Goal: Task Accomplishment & Management: Use online tool/utility

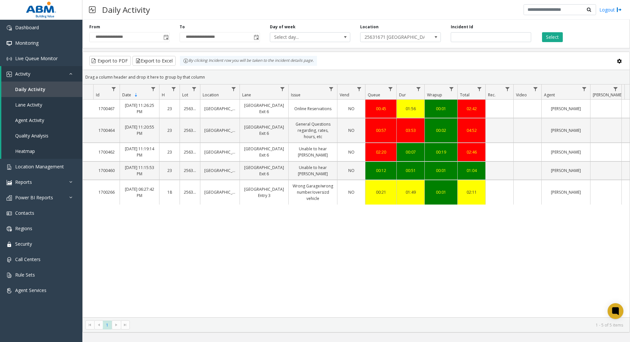
click at [255, 155] on link "[GEOGRAPHIC_DATA] Exit 6" at bounding box center [264, 152] width 41 height 13
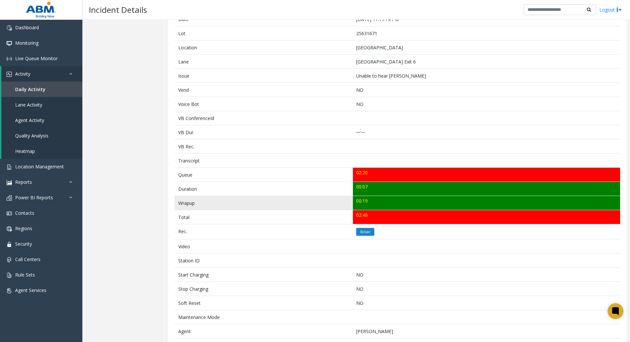
scroll to position [99, 0]
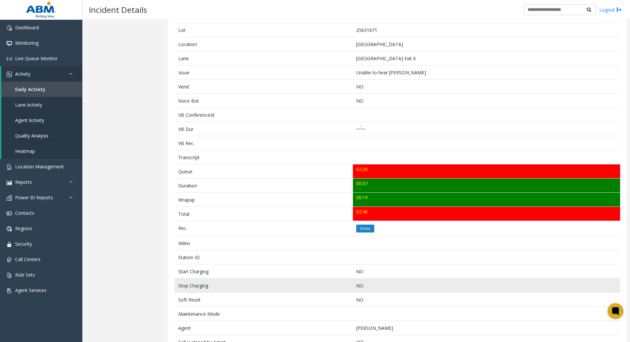
click at [404, 285] on p "NO" at bounding box center [486, 286] width 260 height 7
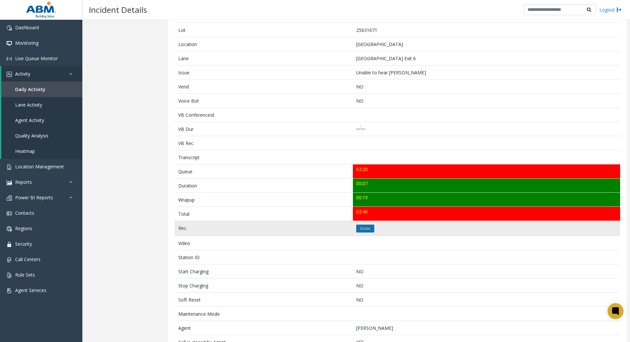
click at [363, 229] on icon "Relate" at bounding box center [365, 229] width 10 height 4
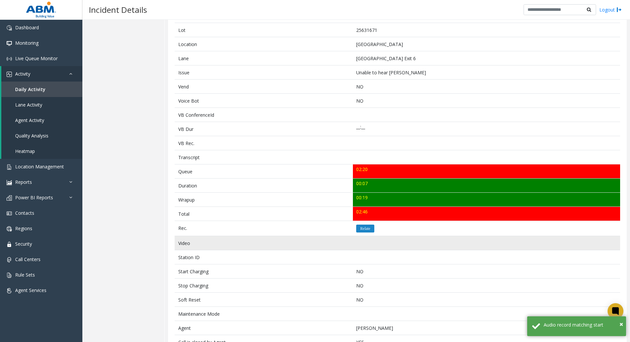
click at [385, 237] on td at bounding box center [486, 243] width 267 height 14
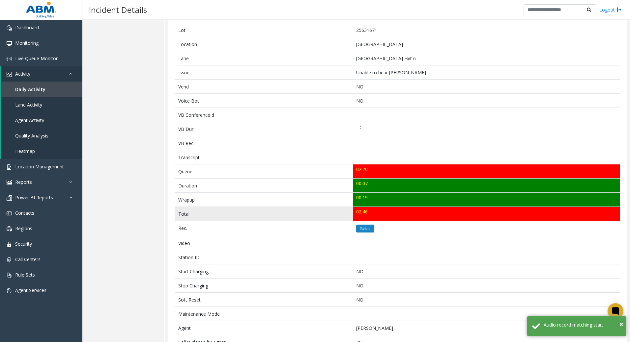
click at [361, 215] on td "02:46" at bounding box center [486, 214] width 267 height 14
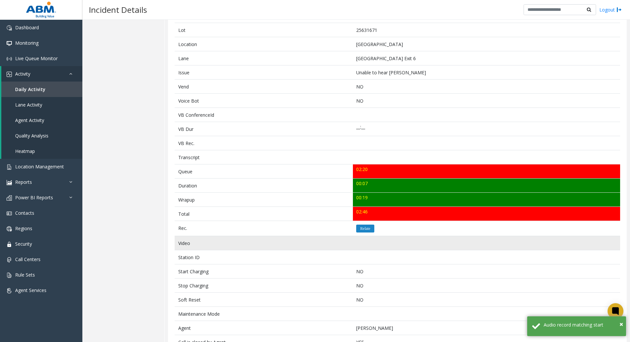
click at [383, 237] on td at bounding box center [486, 243] width 267 height 14
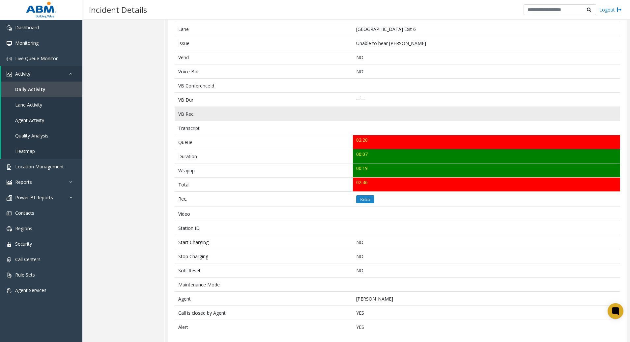
scroll to position [132, 0]
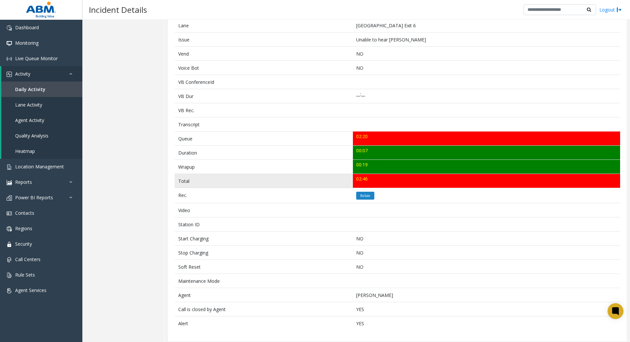
click at [356, 179] on td "02:46" at bounding box center [486, 181] width 267 height 14
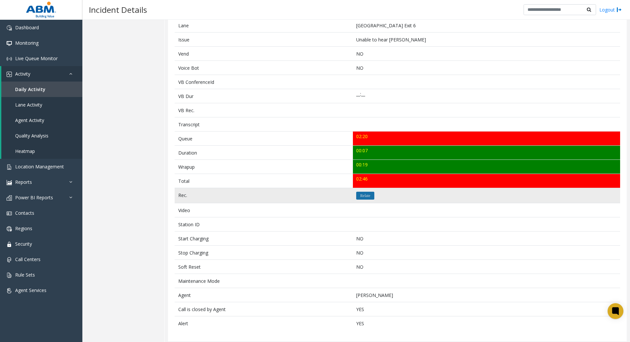
click at [362, 196] on icon "Relate" at bounding box center [365, 196] width 10 height 4
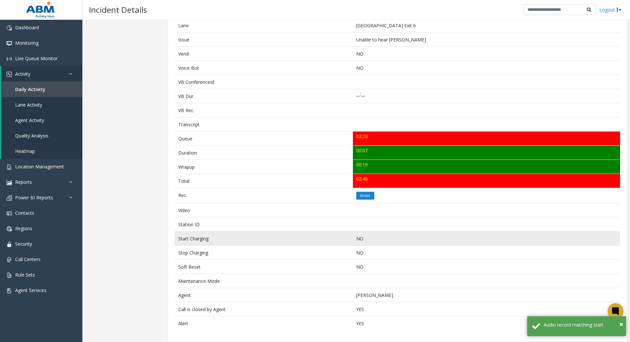
click at [447, 235] on td "NO" at bounding box center [486, 239] width 267 height 14
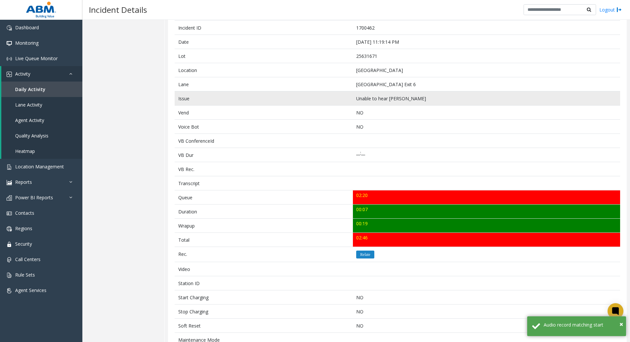
scroll to position [0, 0]
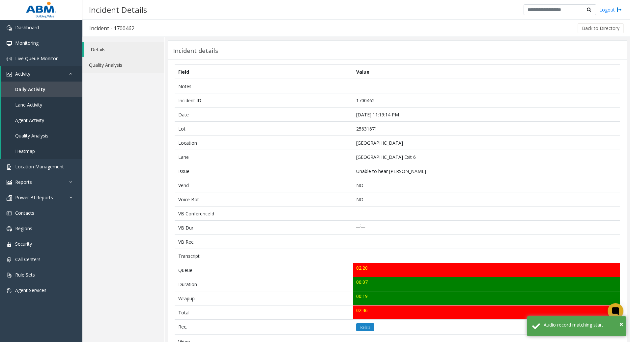
click at [116, 66] on link "Quality Analysis" at bounding box center [123, 64] width 82 height 15
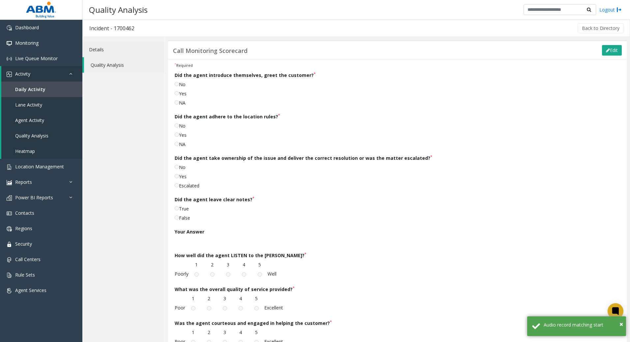
click at [110, 49] on link "Details" at bounding box center [123, 49] width 82 height 15
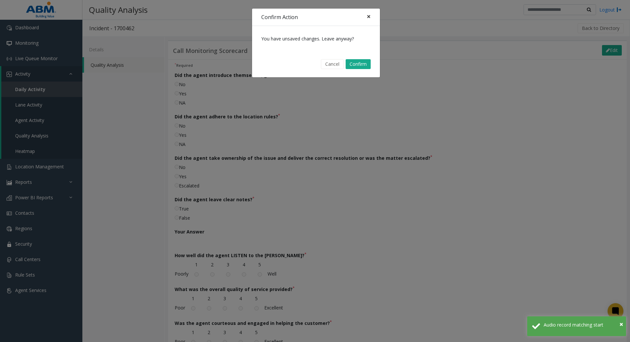
click at [368, 16] on span "×" at bounding box center [369, 16] width 4 height 9
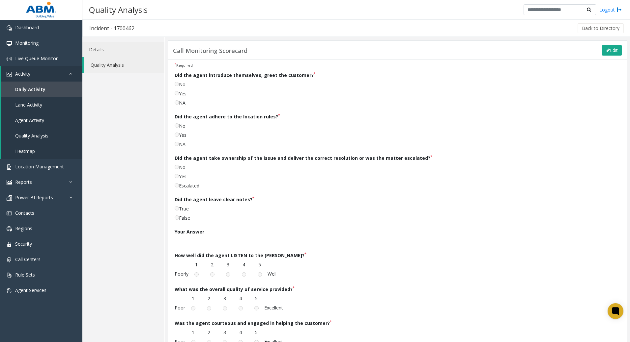
click at [90, 51] on link "Details" at bounding box center [123, 49] width 82 height 15
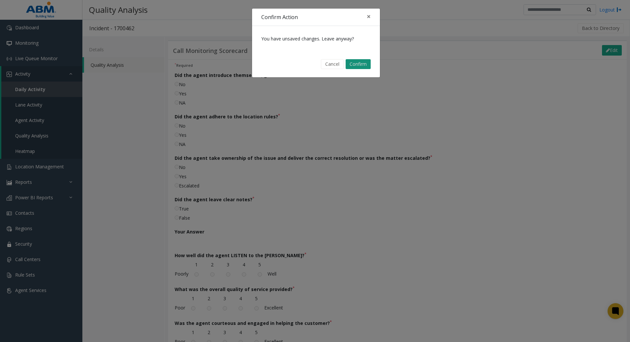
click at [349, 65] on button "Confirm" at bounding box center [357, 64] width 25 height 10
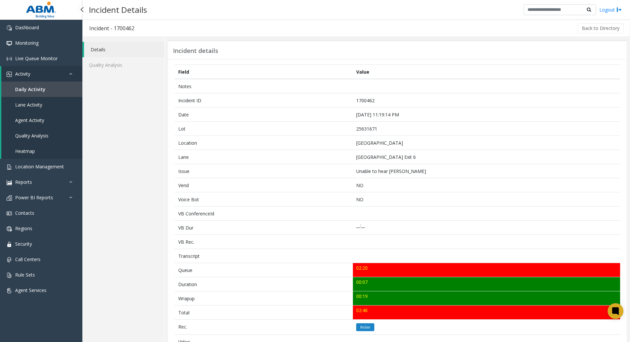
click at [24, 91] on span "Daily Activity" at bounding box center [30, 89] width 30 height 6
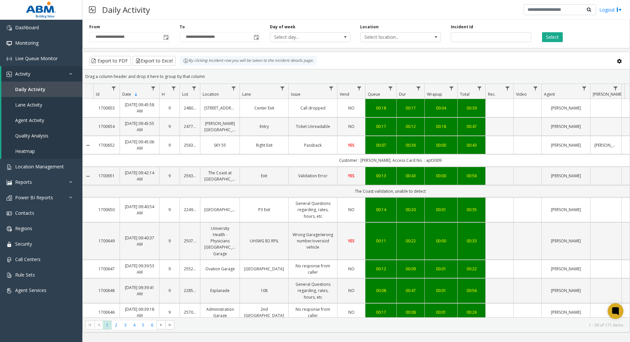
drag, startPoint x: 295, startPoint y: 161, endPoint x: 256, endPoint y: 128, distance: 51.2
